Goal: Check status: Check status

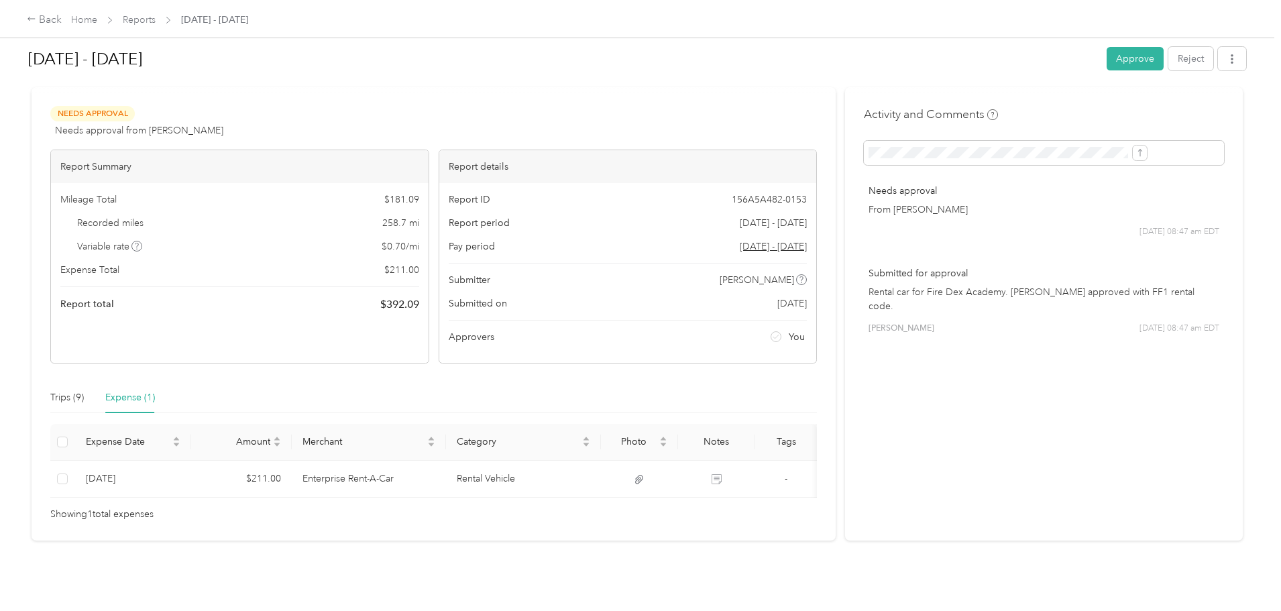
scroll to position [36, 0]
click at [84, 390] on div "Trips (9)" at bounding box center [67, 397] width 34 height 15
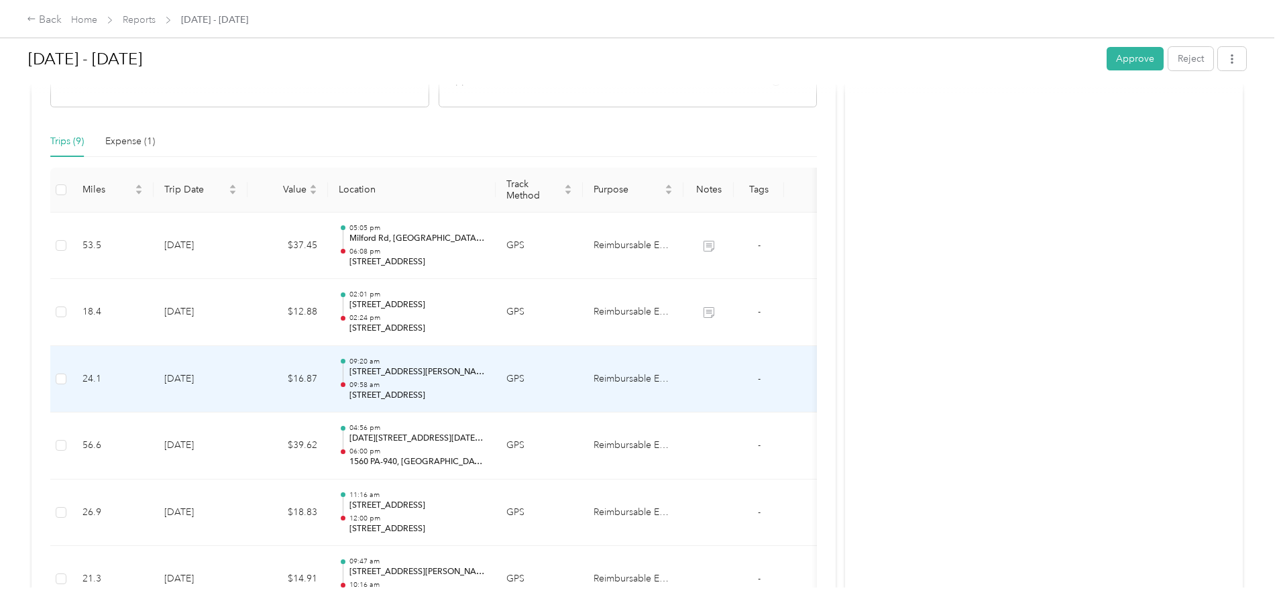
scroll to position [0, 0]
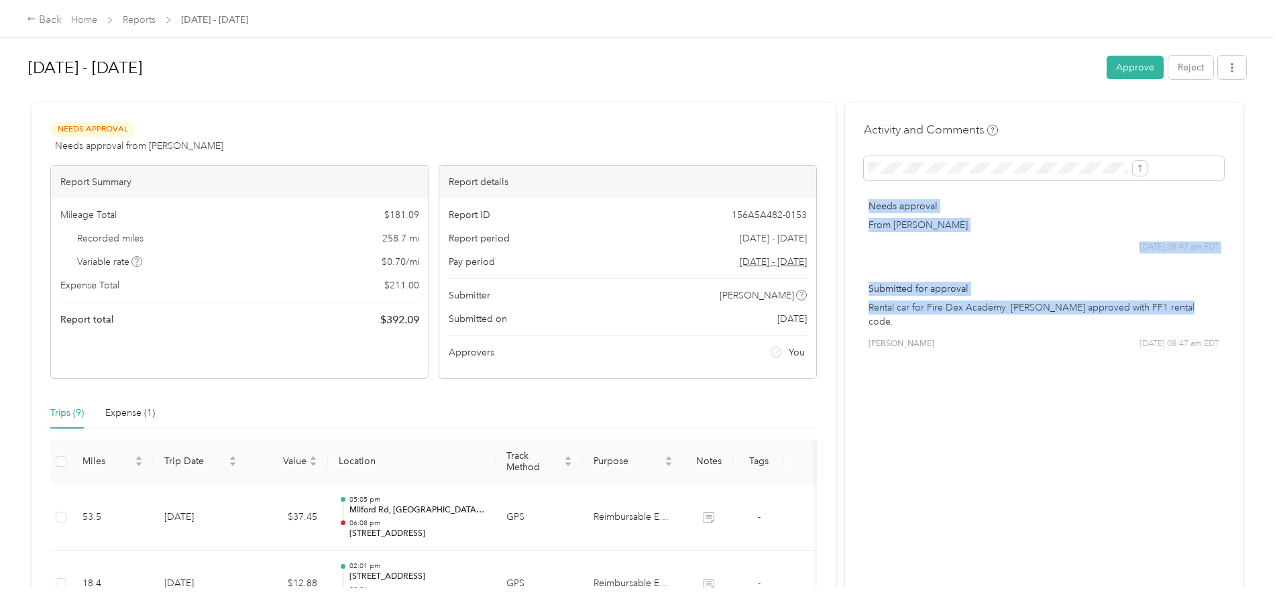
drag, startPoint x: 831, startPoint y: 206, endPoint x: 885, endPoint y: 322, distance: 127.8
click at [885, 322] on div "Needs approval From [PERSON_NAME] [DATE] 08:47 am EDT Submitted for approval Re…" at bounding box center [1044, 279] width 360 height 178
click at [885, 322] on p "Rental car for Fire Dex Academy. [PERSON_NAME] approved with FF1 rental code." at bounding box center [1043, 314] width 351 height 28
